Goal: Task Accomplishment & Management: Manage account settings

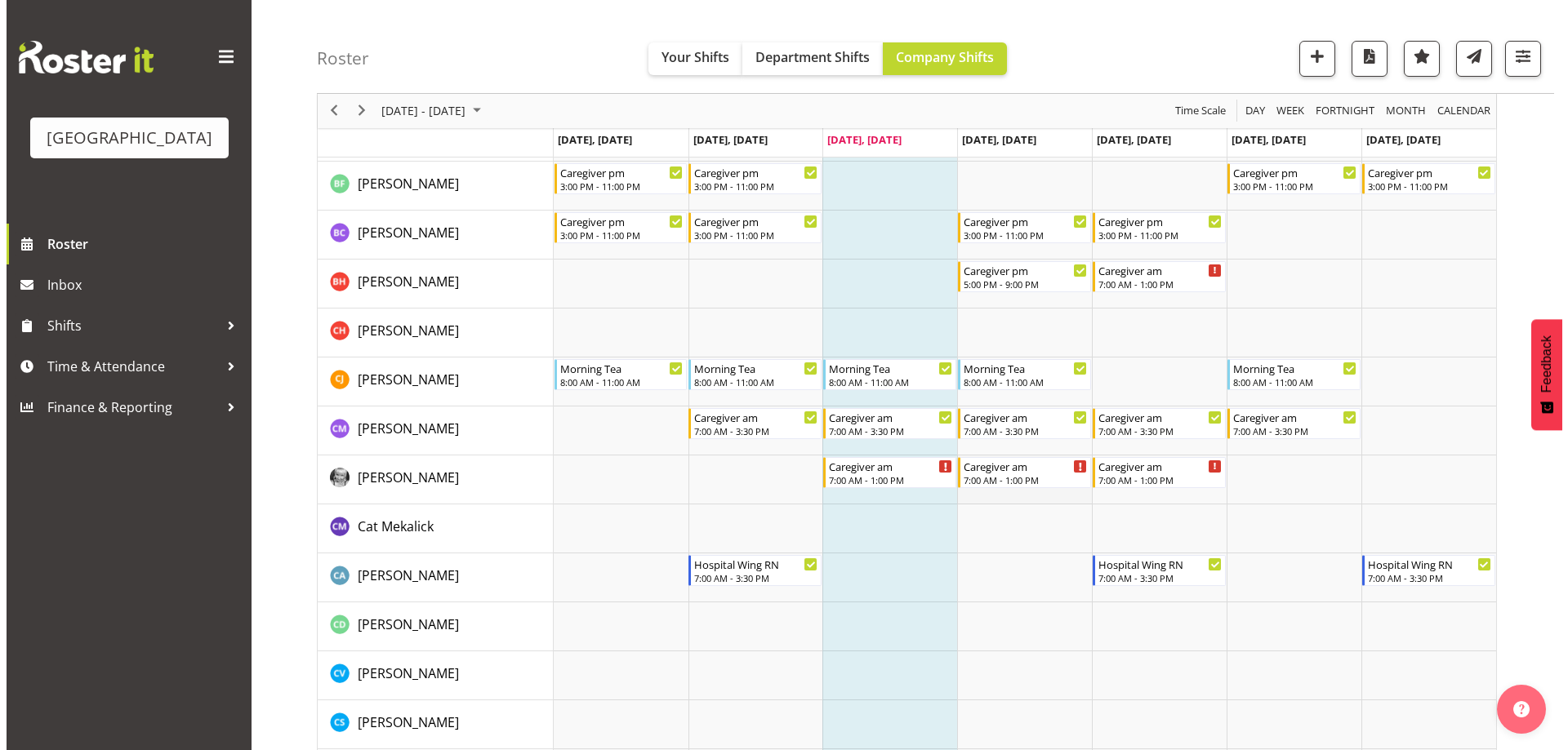
scroll to position [490, 0]
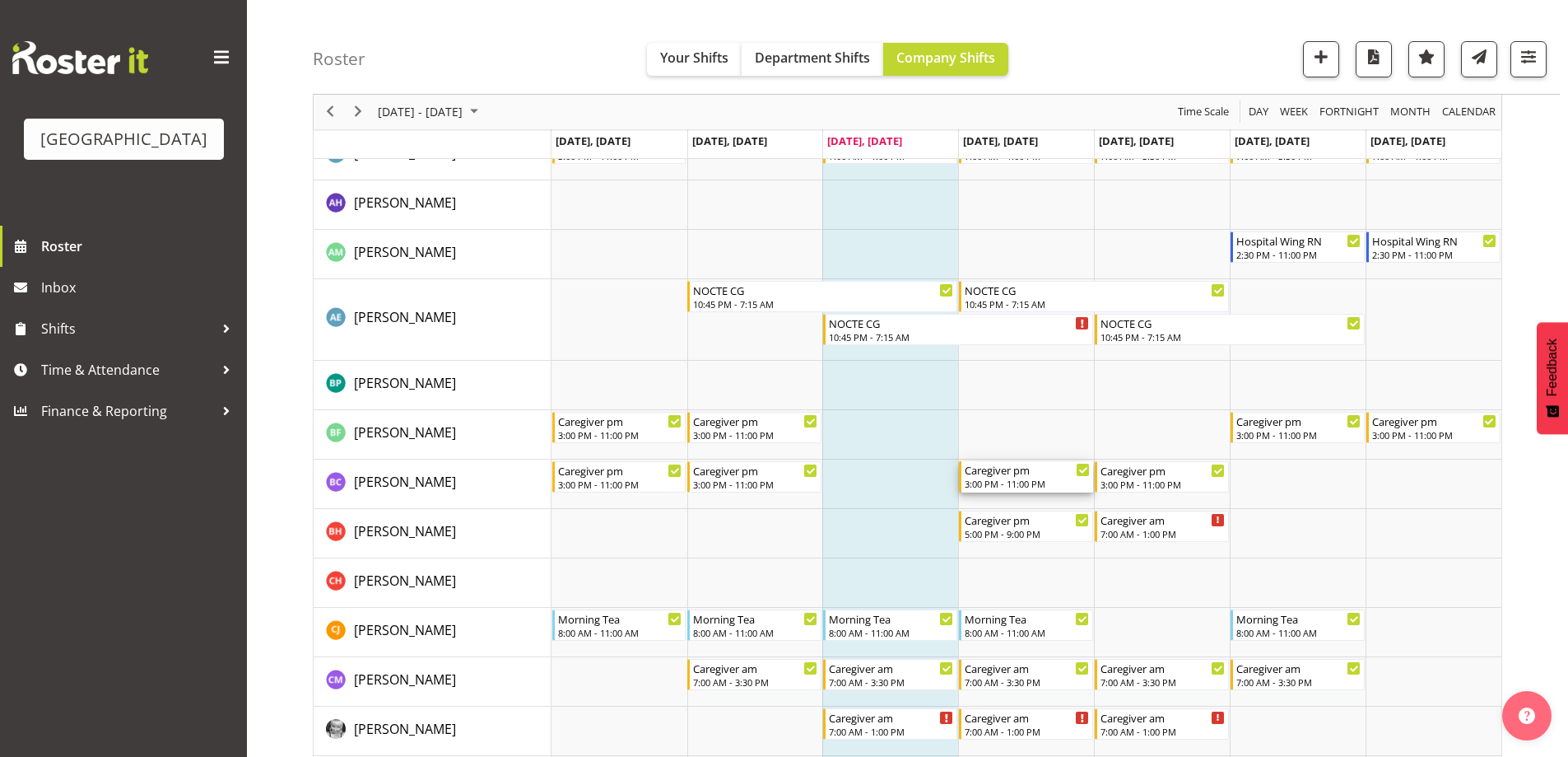
click at [991, 477] on div "Caregiver pm 3:00 PM - 11:00 PM" at bounding box center [1027, 476] width 125 height 31
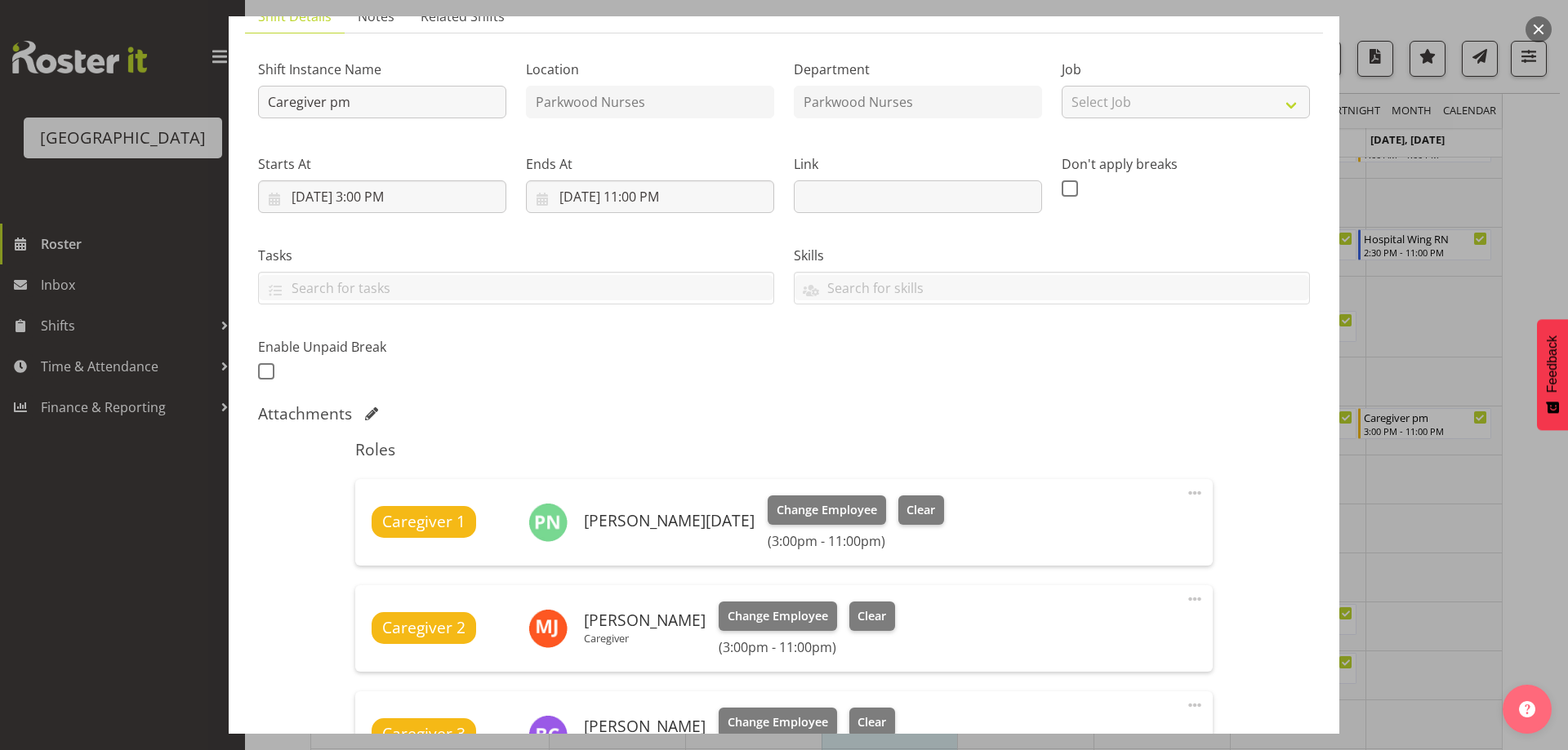
scroll to position [327, 0]
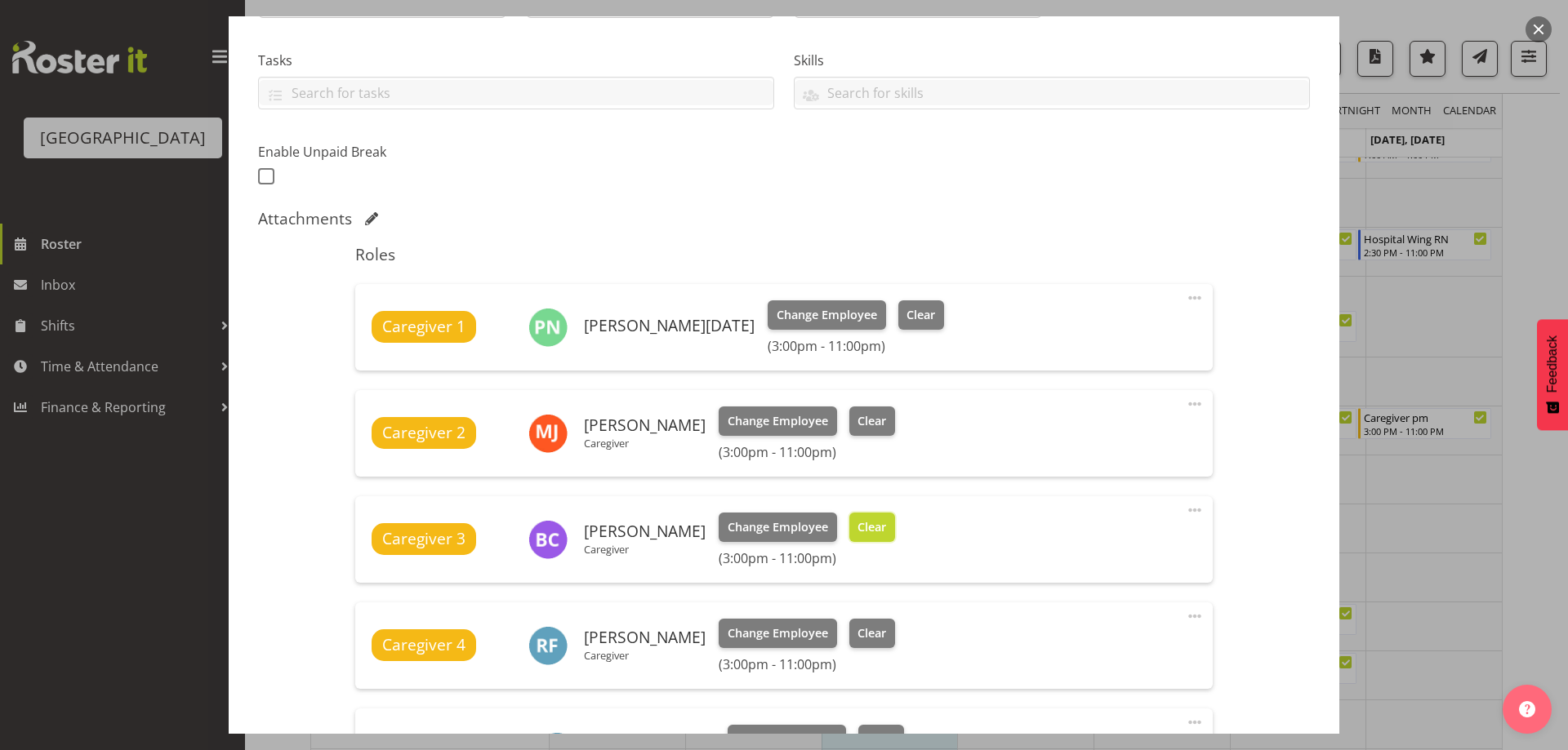
click at [882, 526] on span "Clear" at bounding box center [871, 527] width 29 height 18
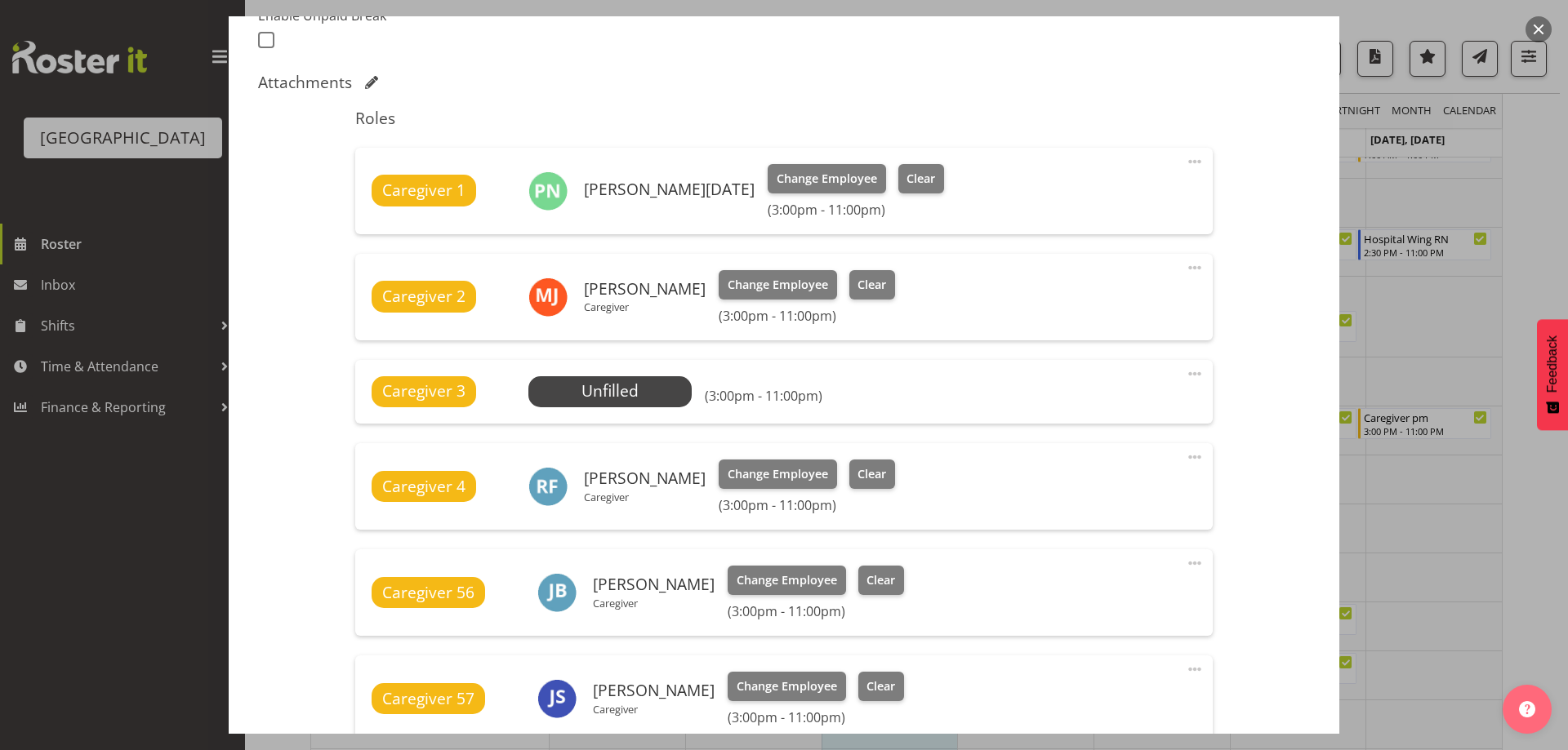
scroll to position [692, 0]
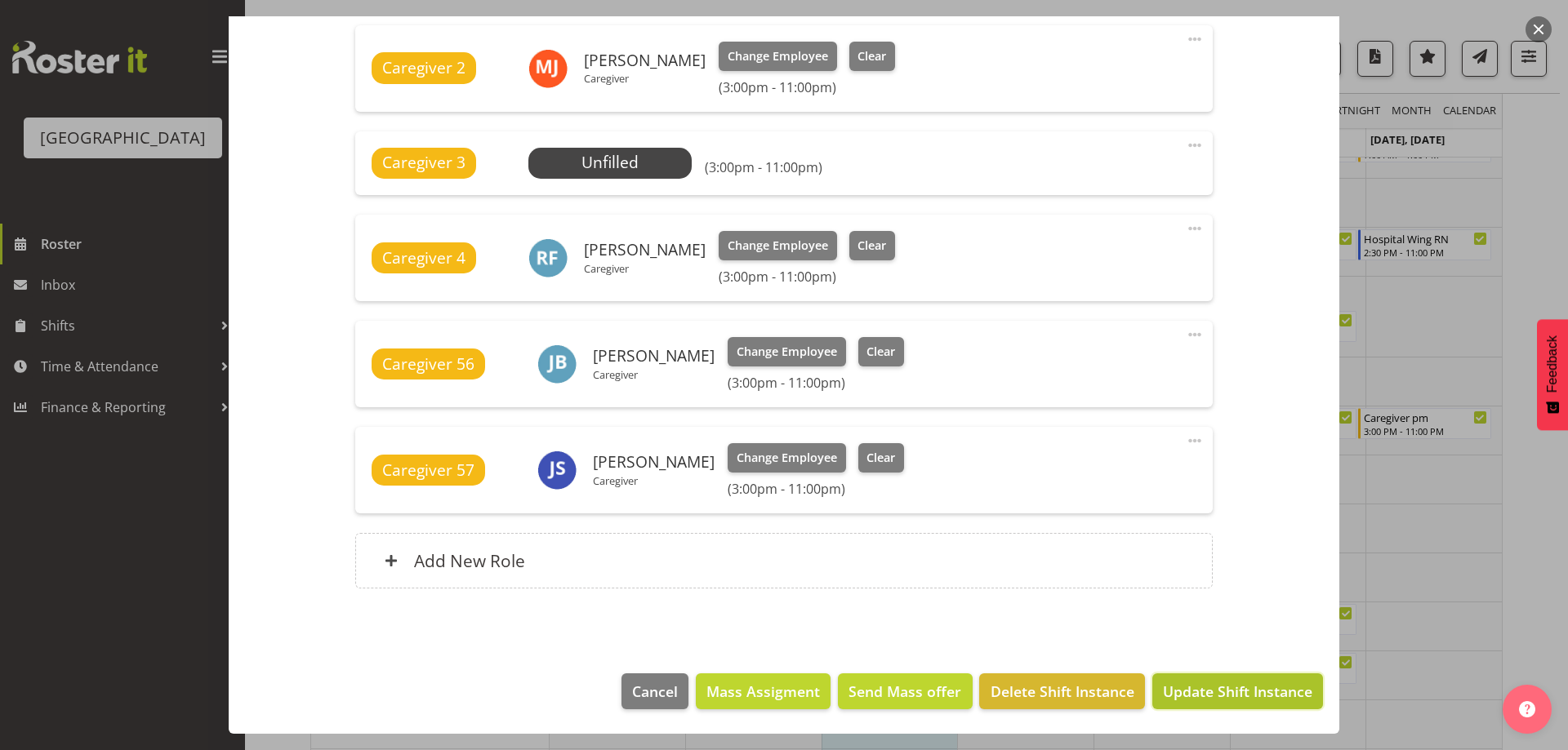
click at [1221, 689] on span "Update Shift Instance" at bounding box center [1236, 691] width 149 height 21
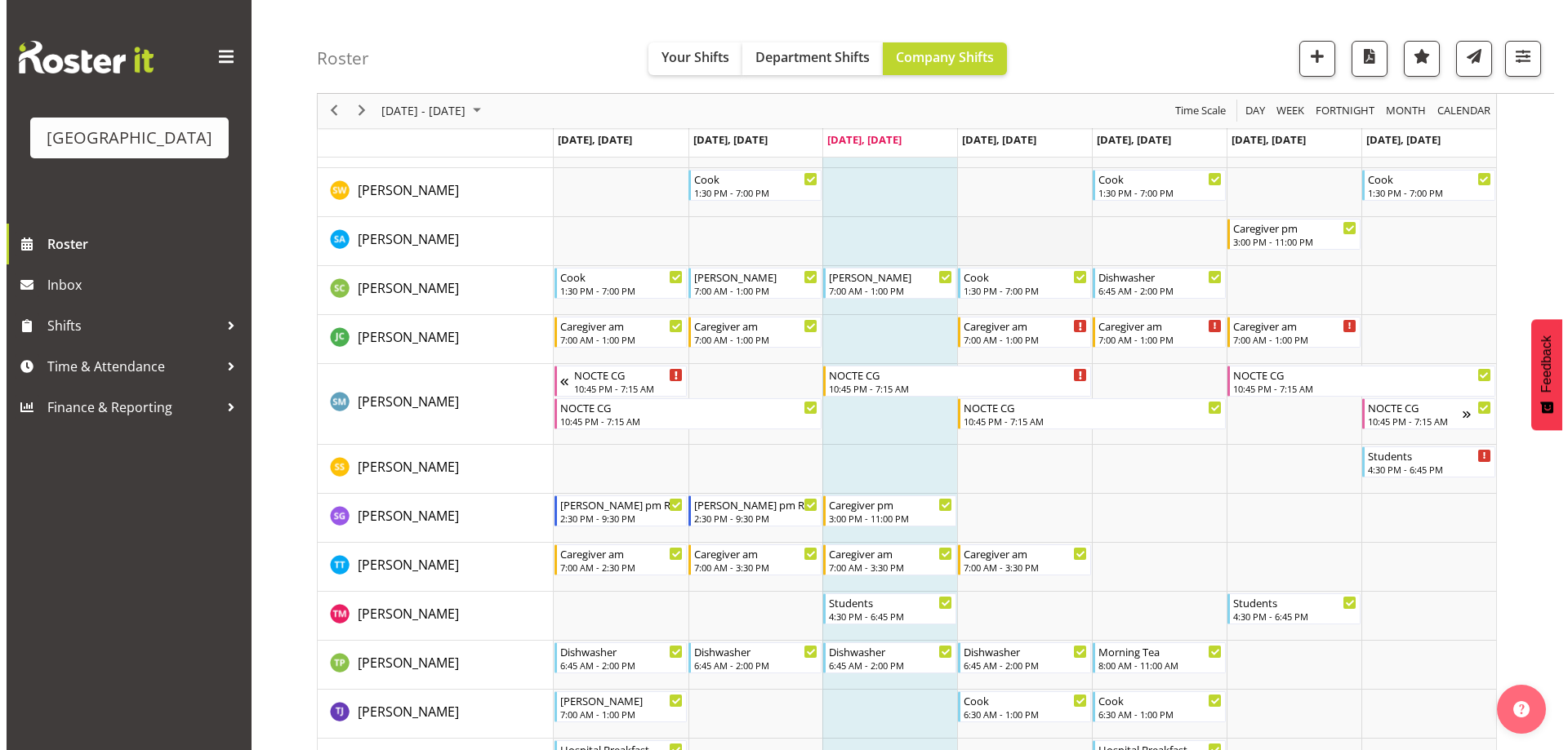
scroll to position [5304, 0]
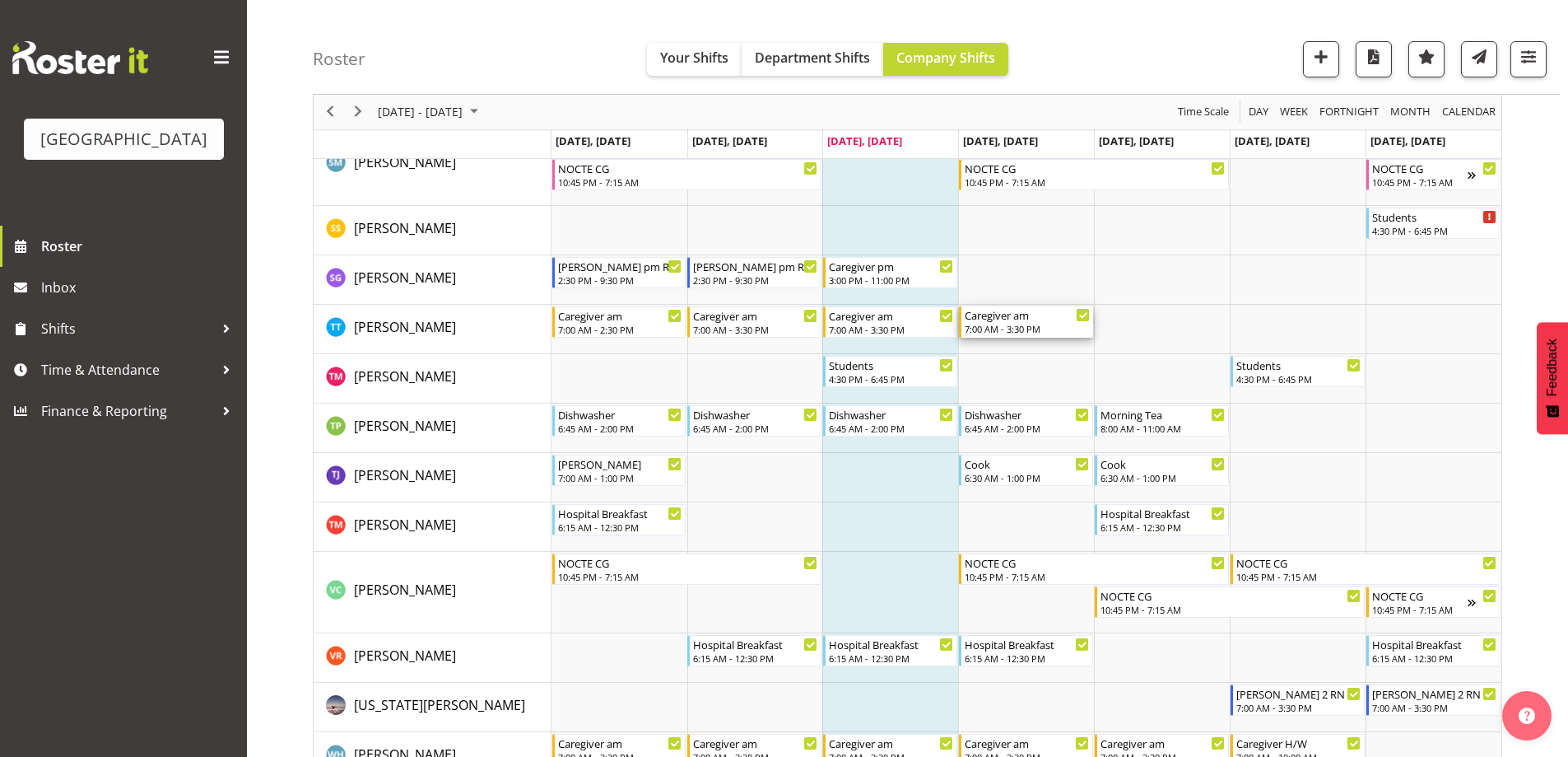
click at [1039, 332] on div "7:00 AM - 3:30 PM" at bounding box center [1027, 328] width 125 height 13
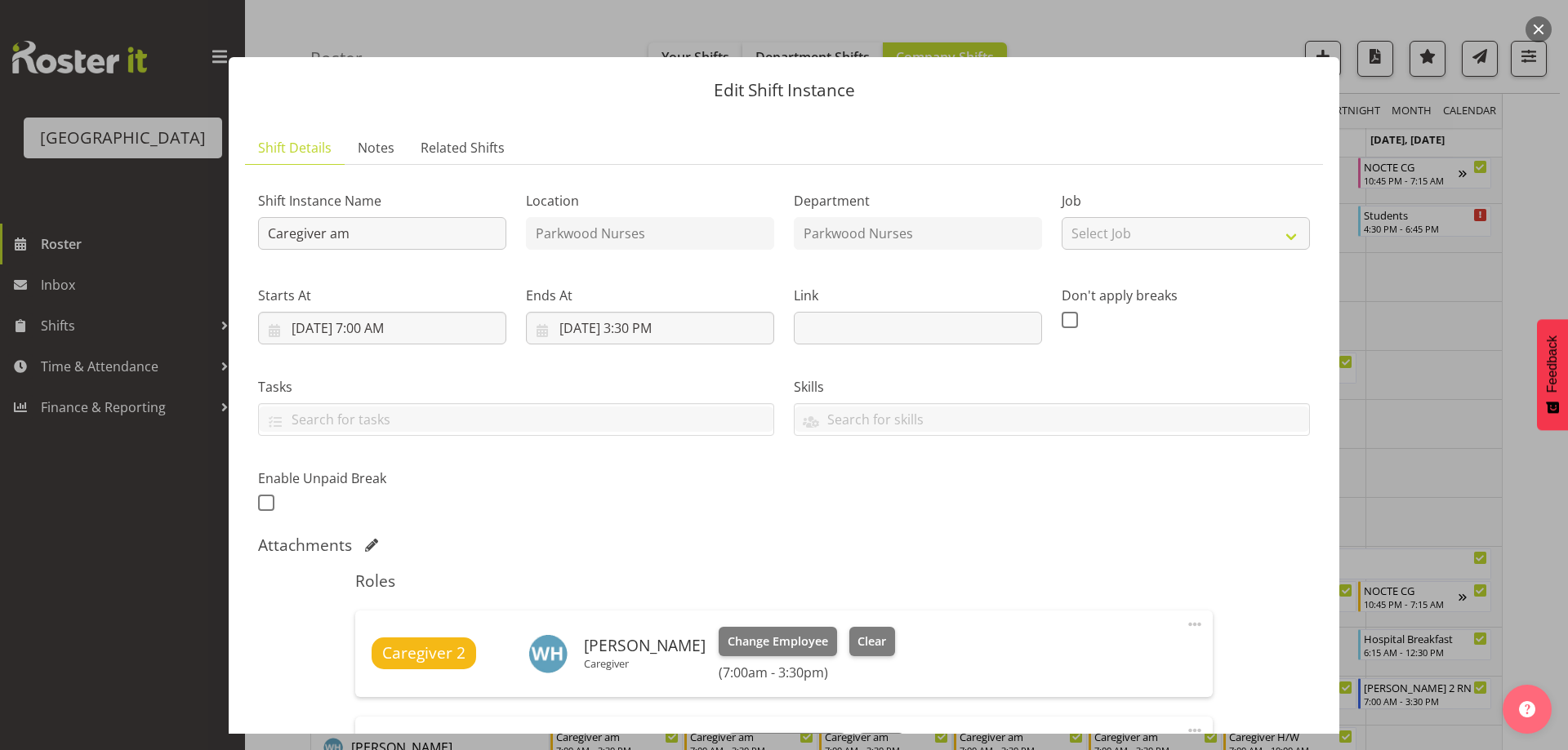
scroll to position [244, 0]
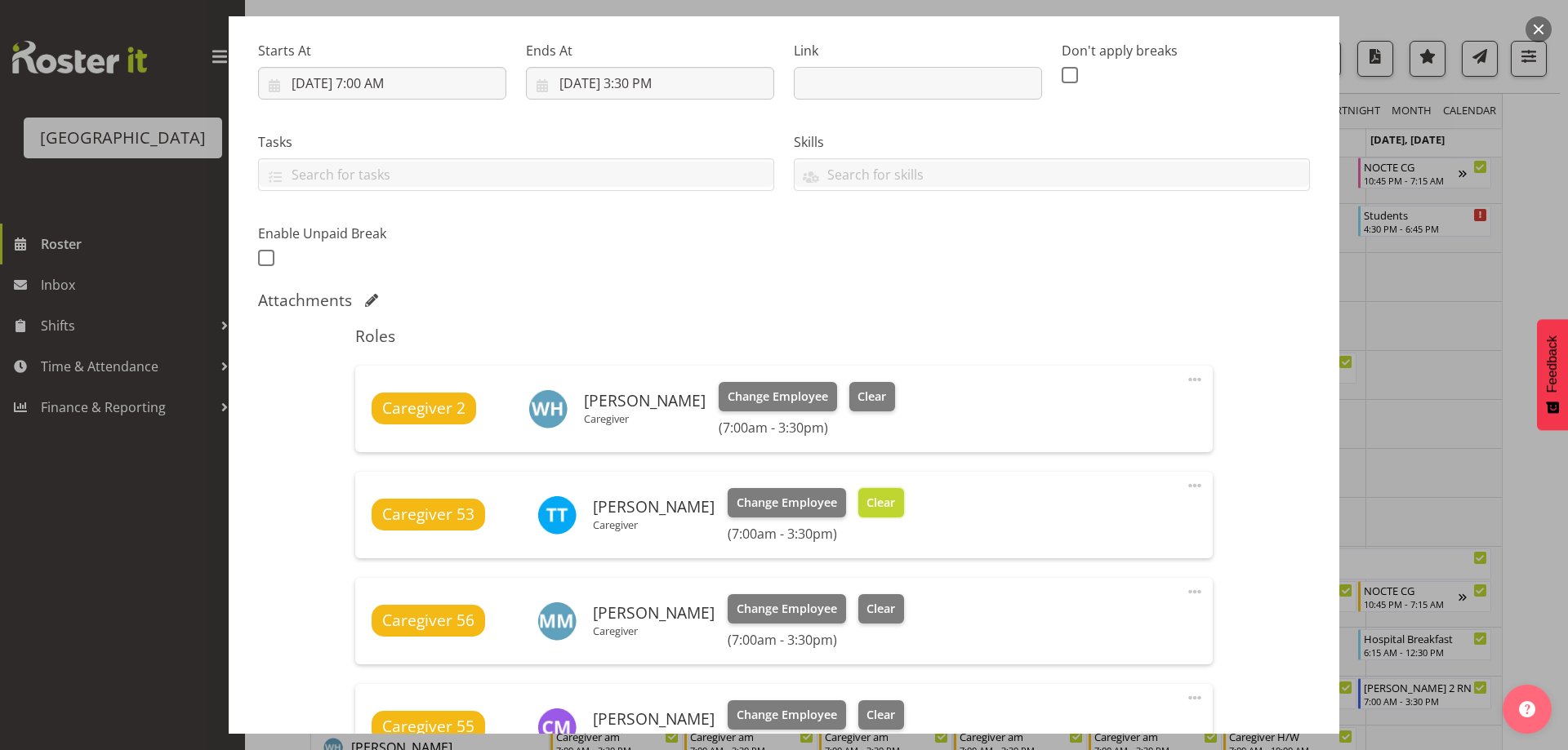
click at [883, 510] on button "Clear" at bounding box center [881, 503] width 47 height 30
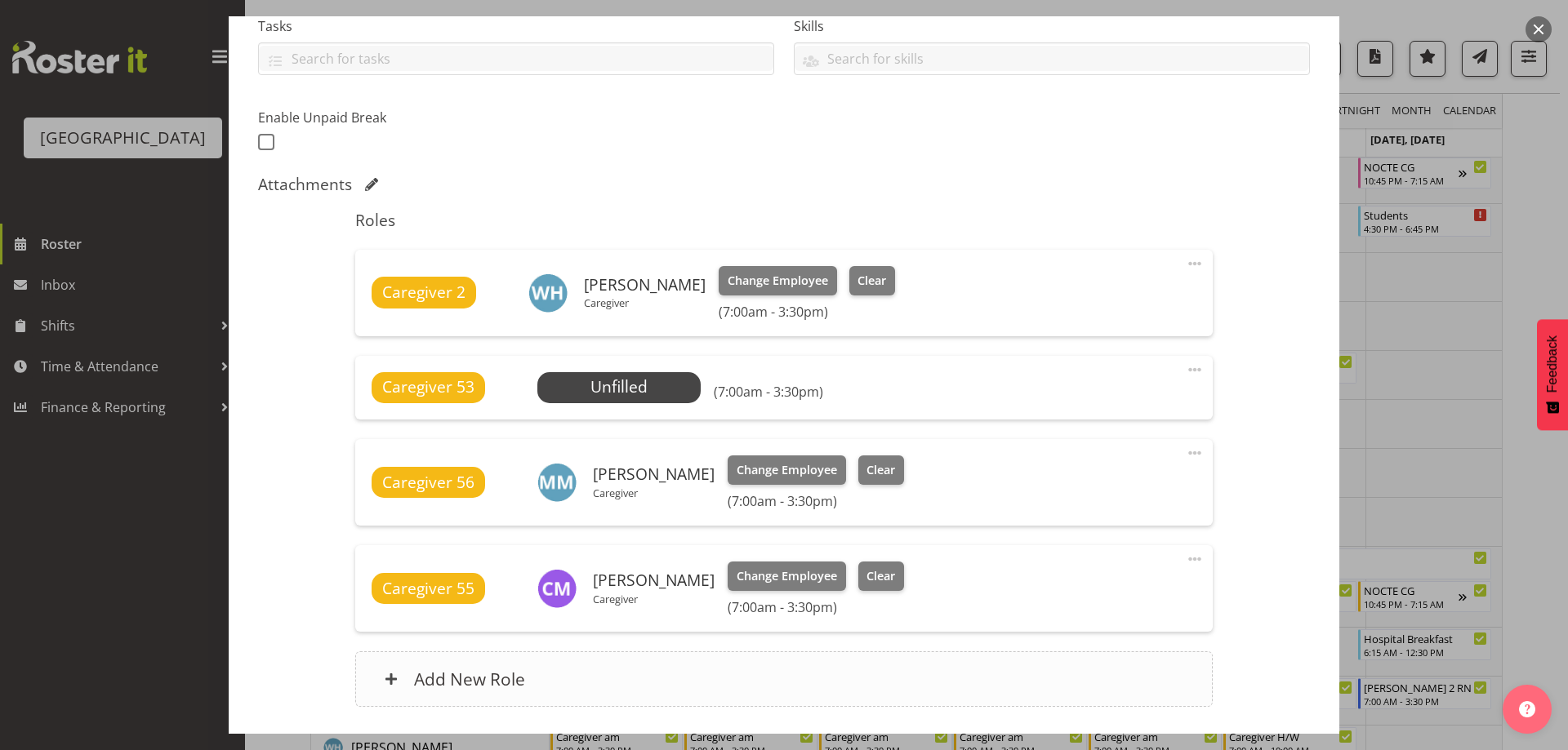
scroll to position [479, 0]
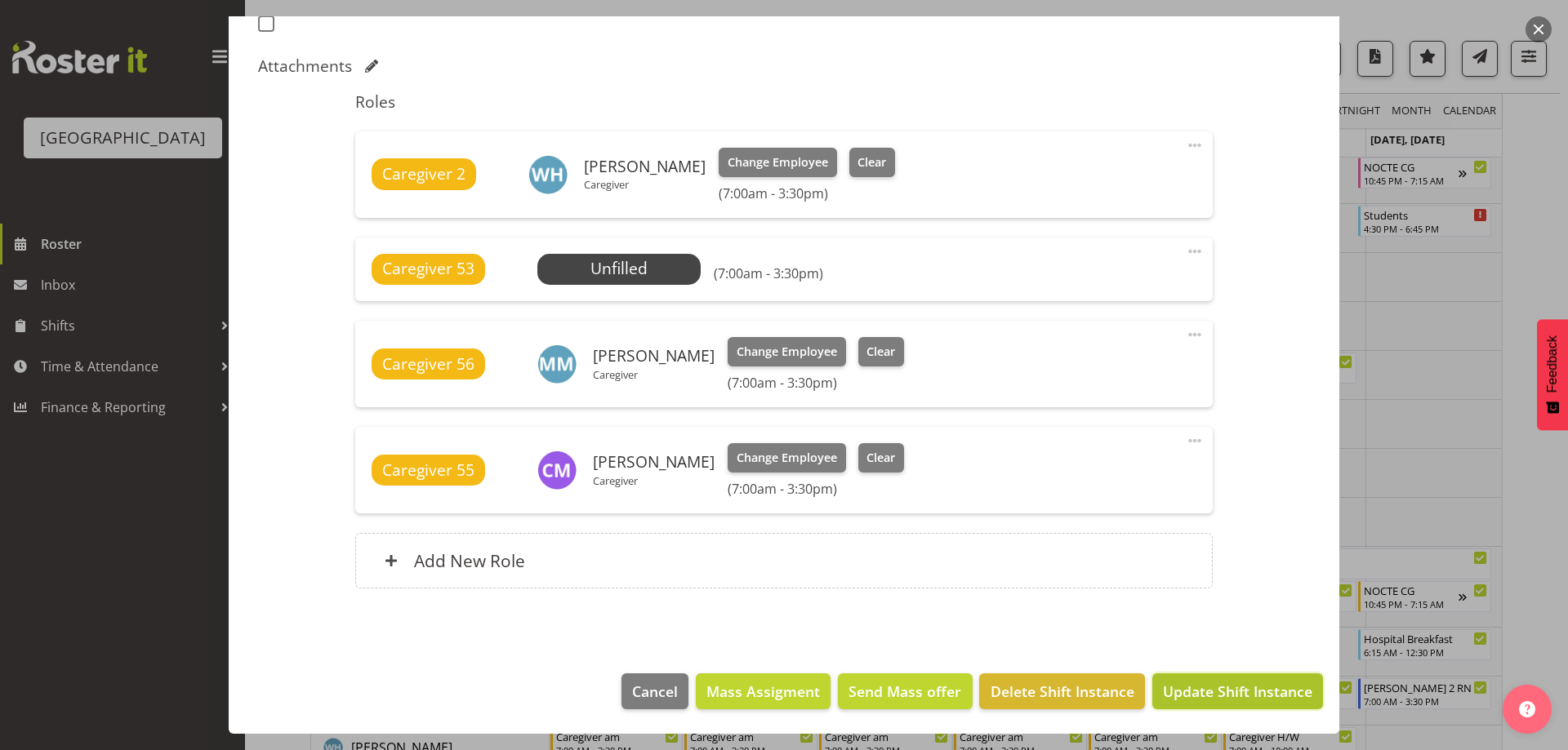
click at [1243, 687] on span "Update Shift Instance" at bounding box center [1236, 691] width 149 height 21
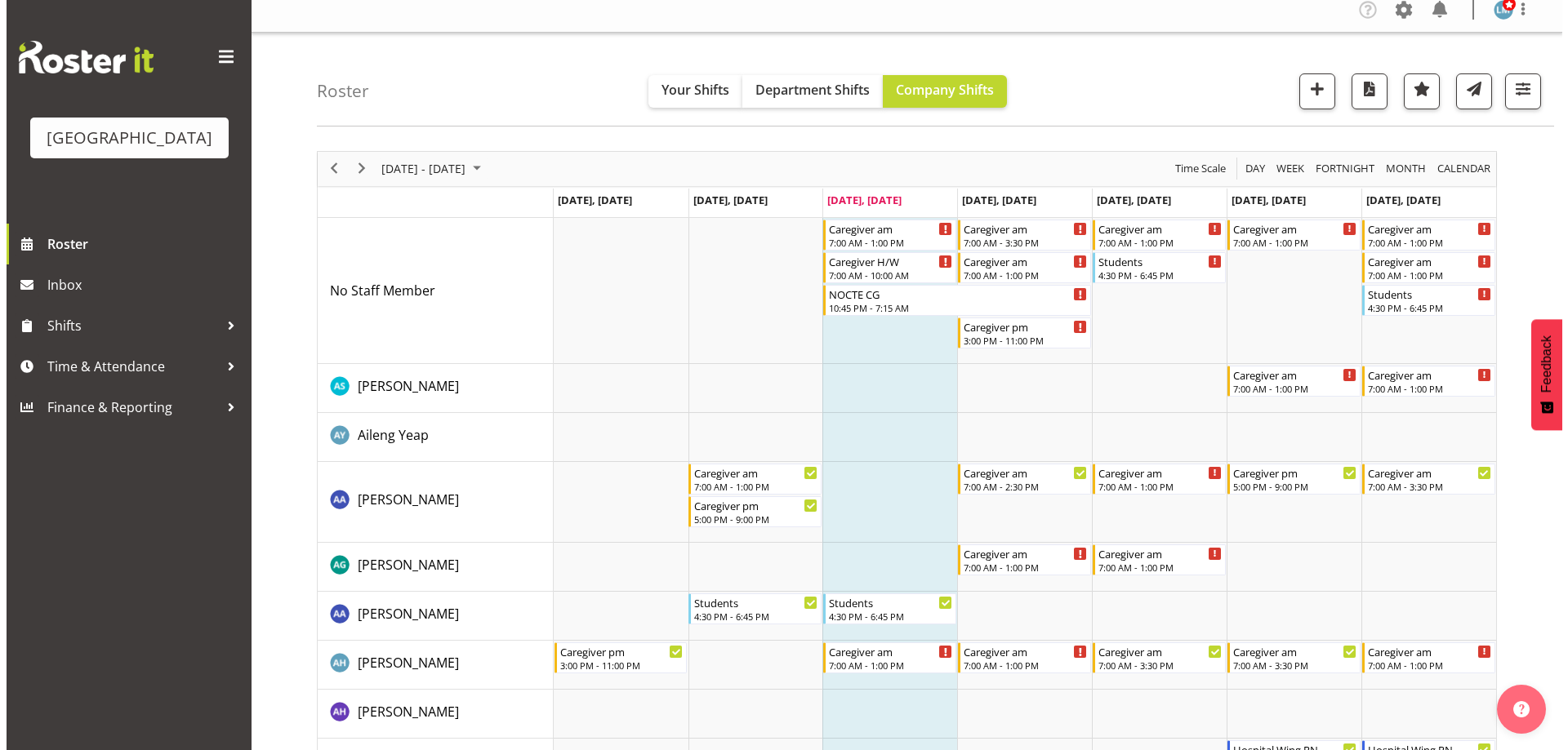
scroll to position [0, 0]
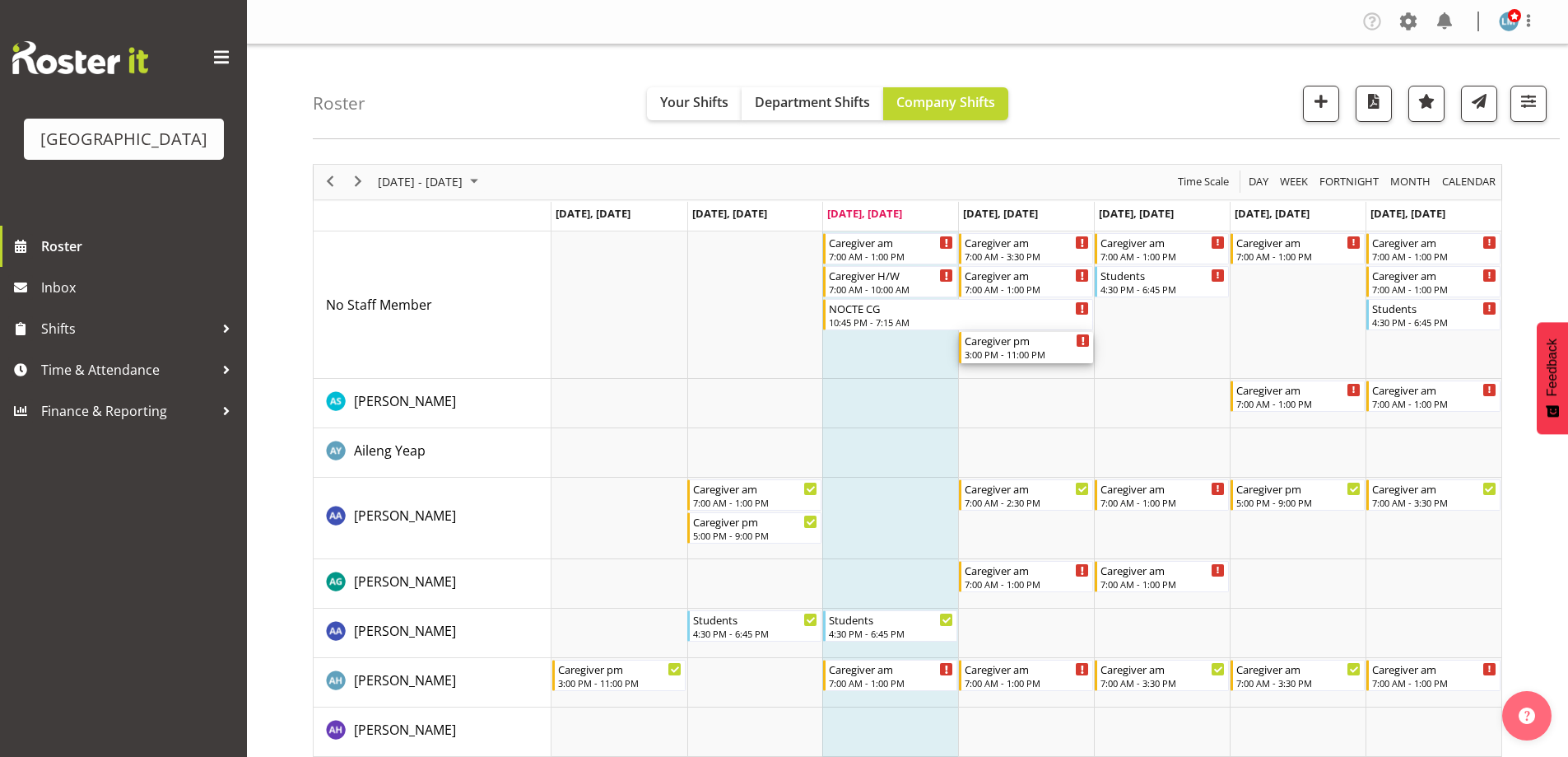
click at [989, 358] on div "3:00 PM - 11:00 PM" at bounding box center [1027, 354] width 125 height 13
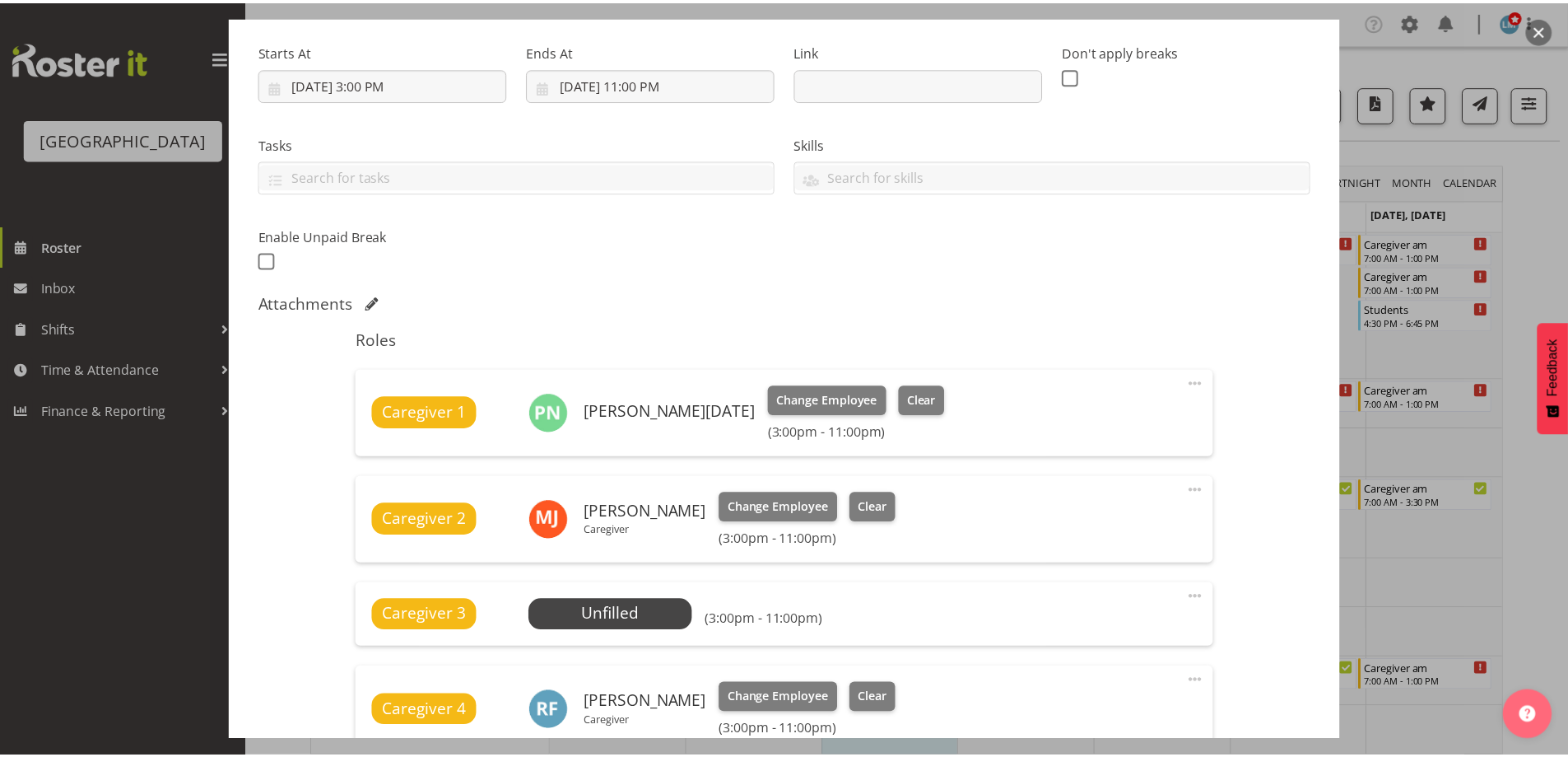
scroll to position [411, 0]
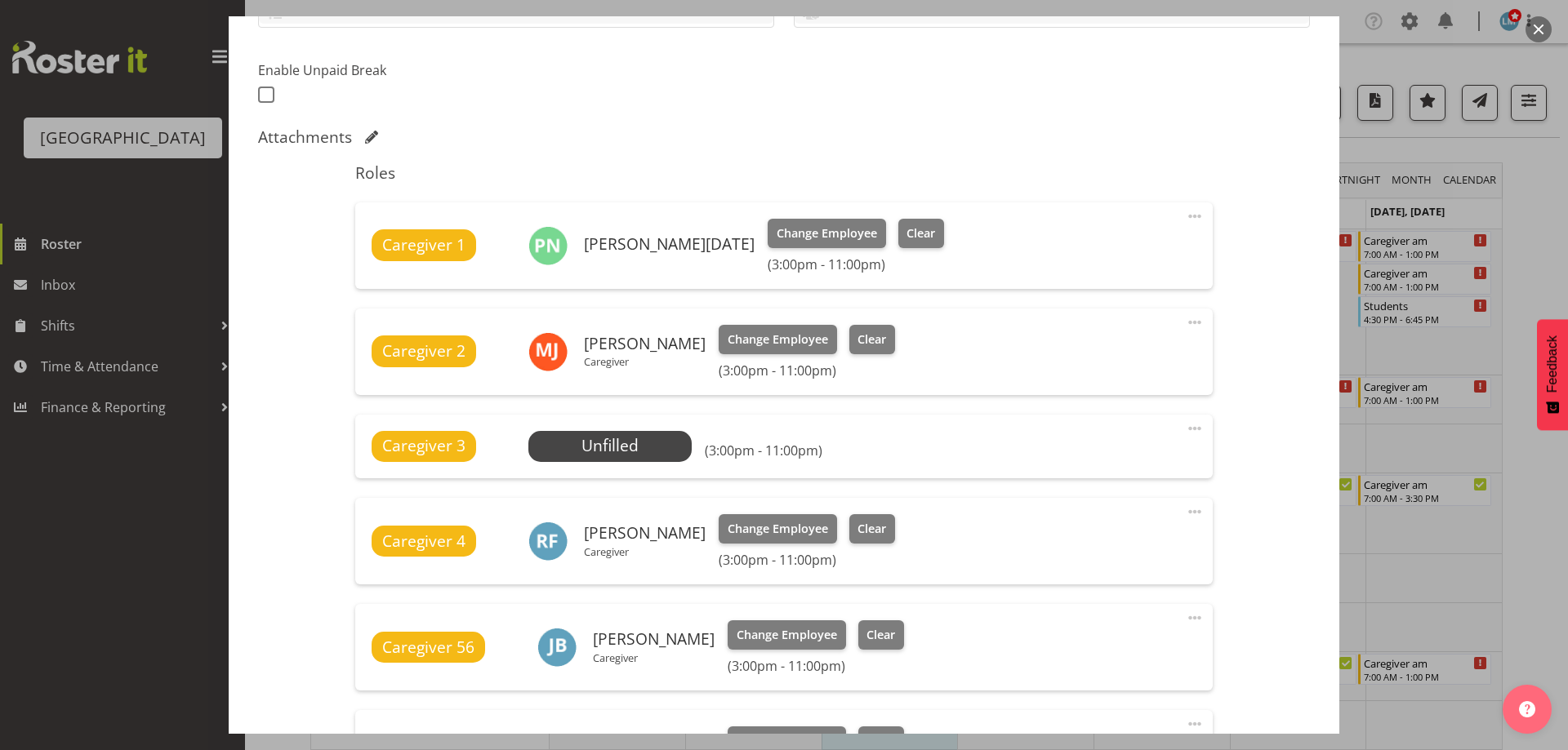
click at [93, 599] on div at bounding box center [784, 375] width 1568 height 750
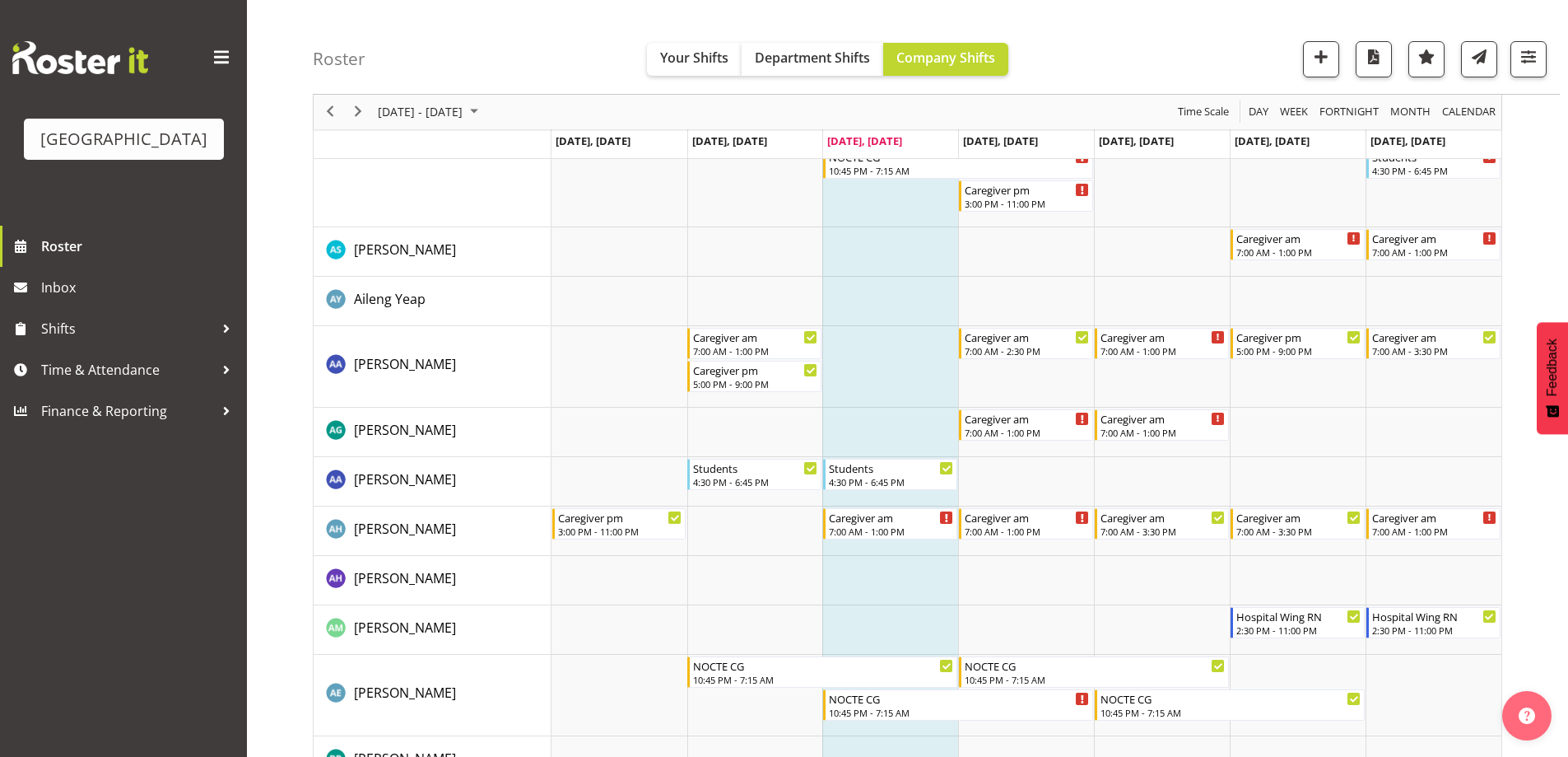
scroll to position [0, 0]
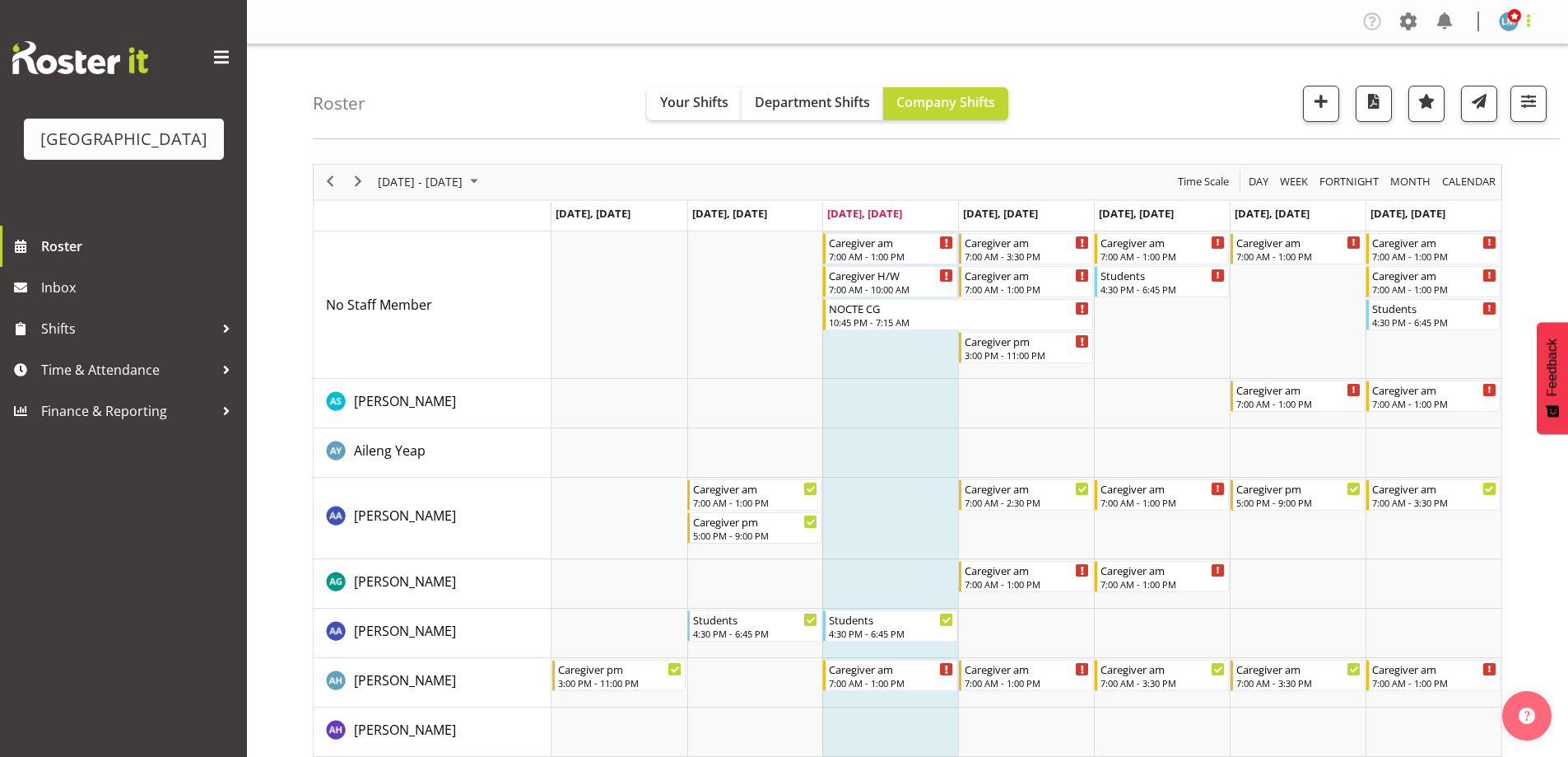
click at [1534, 26] on span at bounding box center [1529, 21] width 20 height 20
click at [1490, 83] on link "Log Out" at bounding box center [1459, 87] width 158 height 30
